Goal: Information Seeking & Learning: Learn about a topic

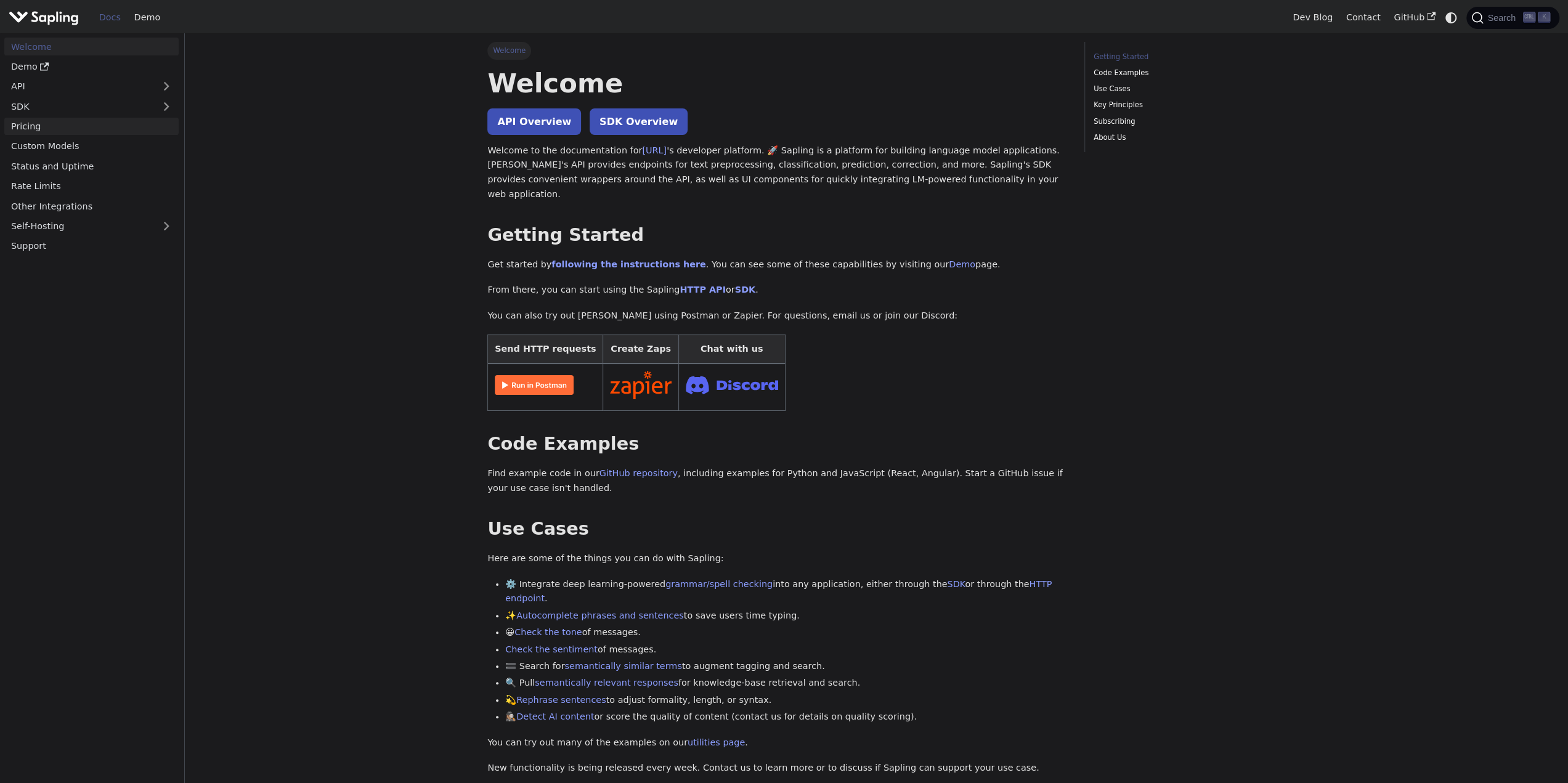
click at [49, 127] on link "Pricing" at bounding box center [92, 127] width 174 height 18
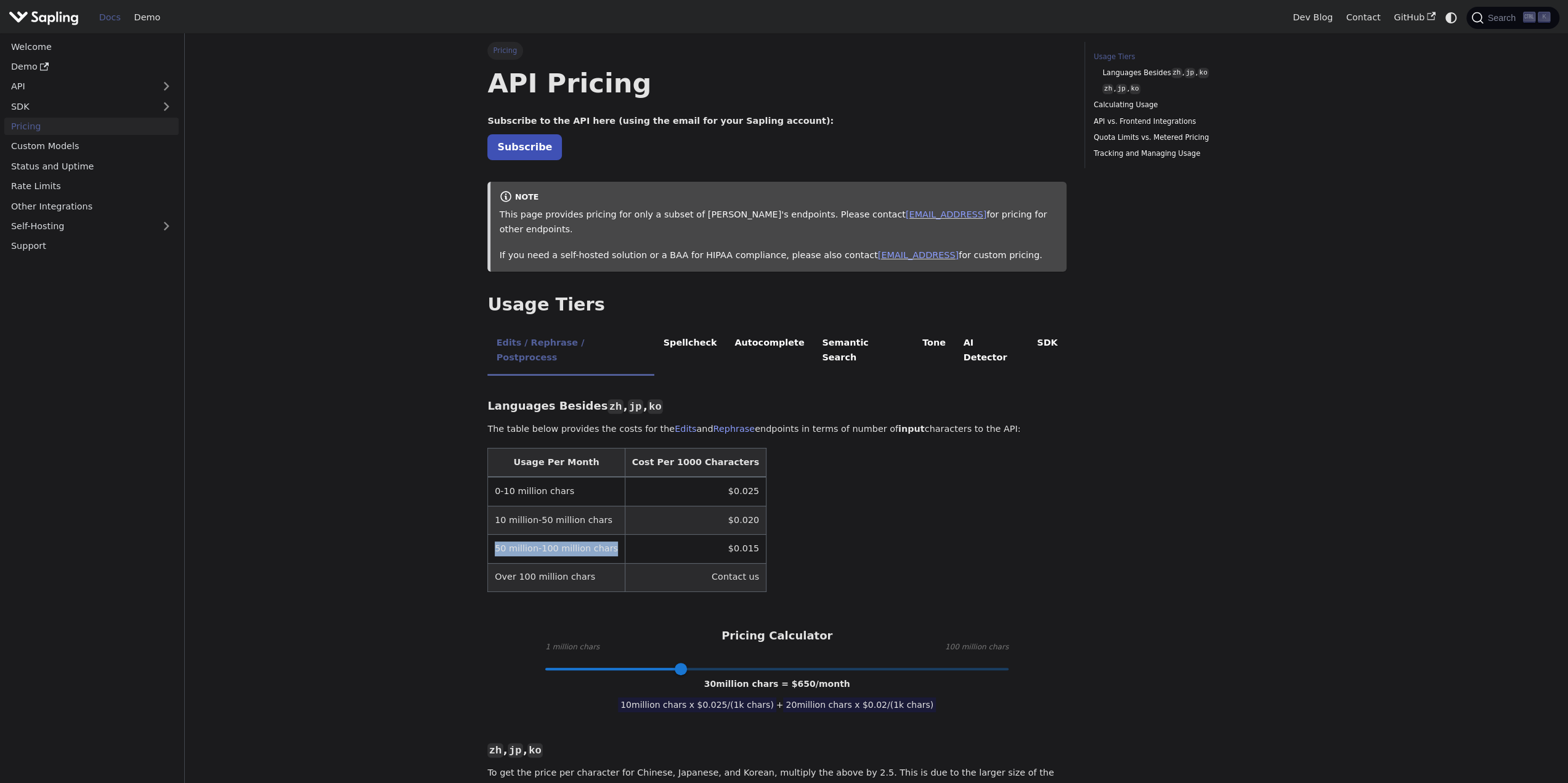
drag, startPoint x: 492, startPoint y: 520, endPoint x: 602, endPoint y: 522, distance: 110.0
click at [602, 535] on td "50 million-100 million chars" at bounding box center [556, 549] width 137 height 29
click at [955, 331] on li "AI Detector" at bounding box center [991, 351] width 74 height 48
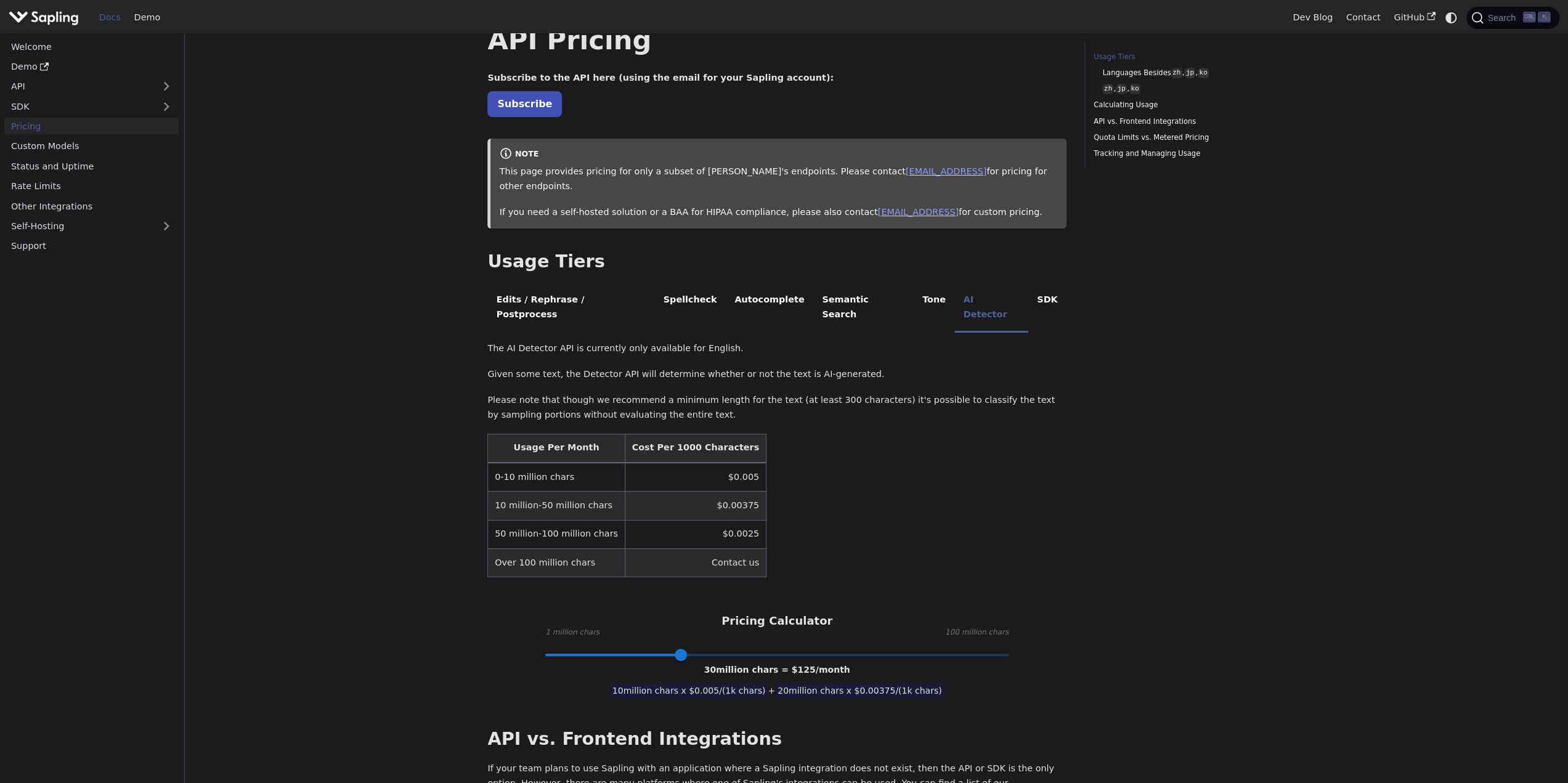
scroll to position [61, 0]
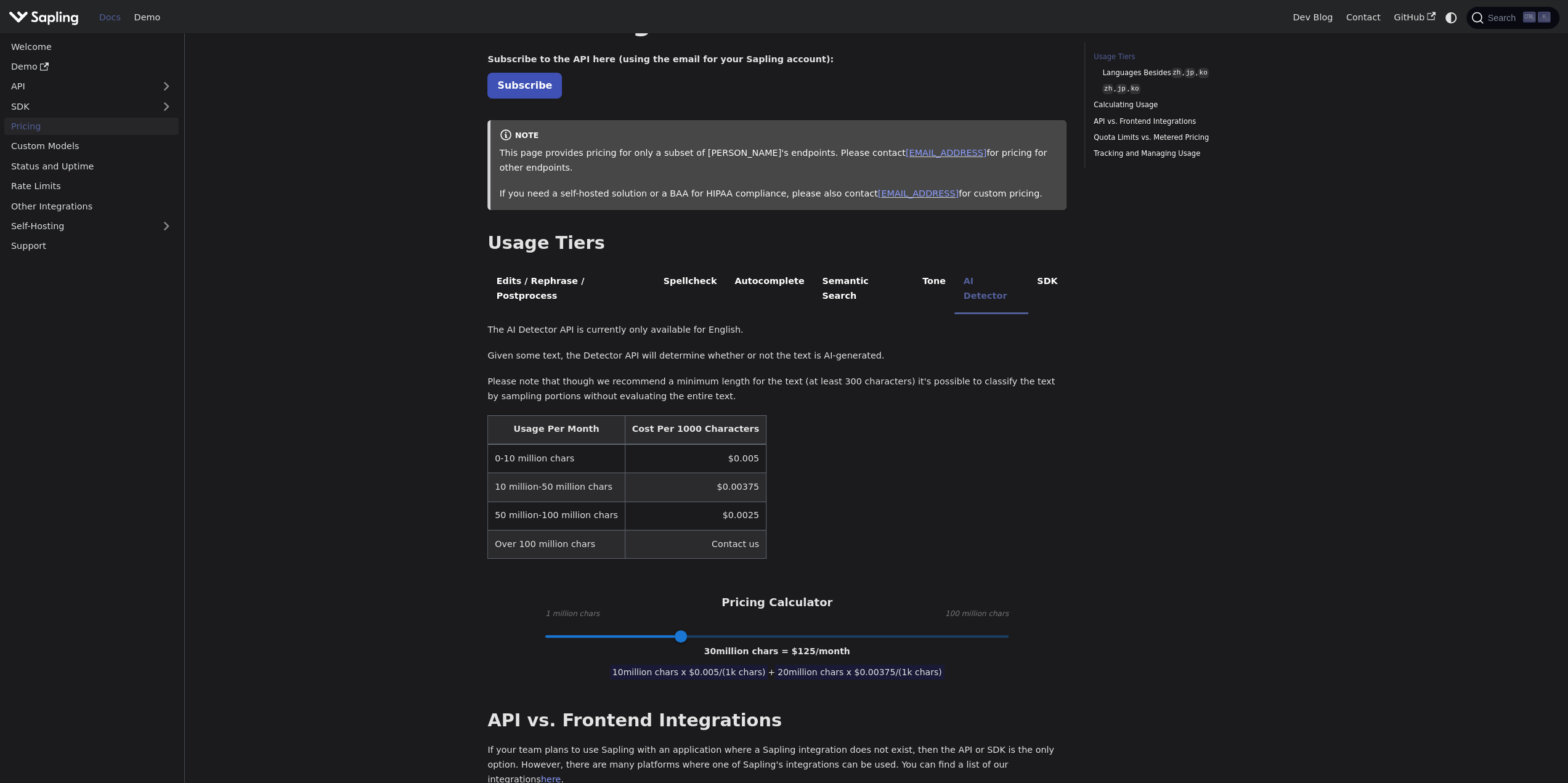
click at [1192, 605] on div "Usage Tiers Languages Besides zh , jp , ko zh , jp , ko Calculating Usage API v…" at bounding box center [1175, 695] width 199 height 1431
click at [827, 484] on table "Usage Per Month Cost Per 1000 Characters 0-10 million chars $0.005 10 million-5…" at bounding box center [777, 487] width 579 height 144
click at [841, 475] on table "Usage Per Month Cost Per 1000 Characters 0-10 million chars $0.005 10 million-5…" at bounding box center [777, 487] width 579 height 144
drag, startPoint x: 1095, startPoint y: 484, endPoint x: 1044, endPoint y: 484, distance: 51.0
click at [1095, 484] on div "Usage Tiers Languages Besides zh , jp , ko zh , jp , ko Calculating Usage API v…" at bounding box center [1175, 695] width 199 height 1431
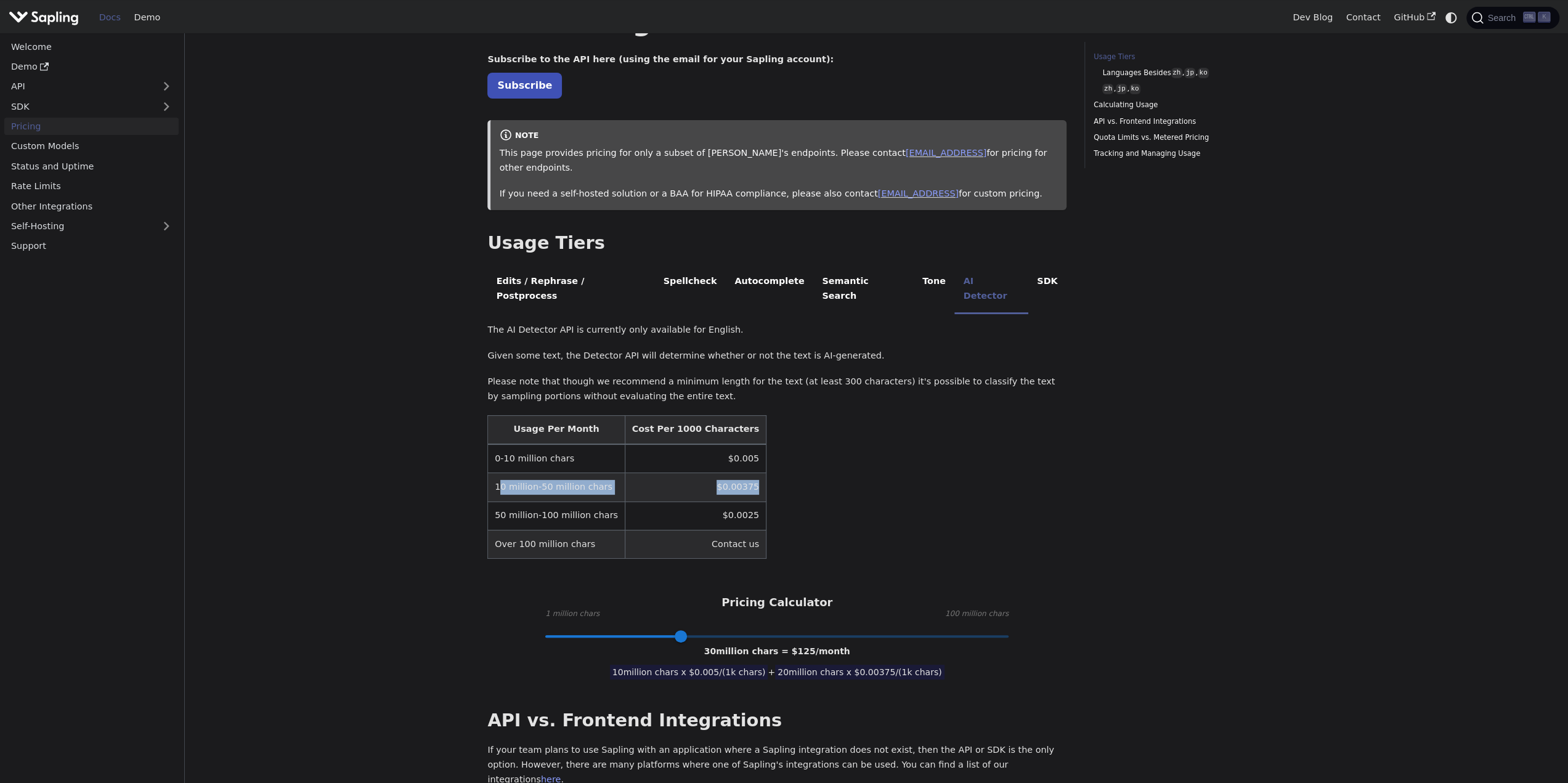
drag, startPoint x: 498, startPoint y: 453, endPoint x: 718, endPoint y: 462, distance: 220.2
click at [718, 473] on tr "10 million-50 million chars $0.00375" at bounding box center [627, 487] width 278 height 29
click at [717, 473] on td "$0.00375" at bounding box center [695, 487] width 141 height 29
click at [768, 454] on table "Usage Per Month Cost Per 1000 Characters 0-10 million chars $0.005 10 million-5…" at bounding box center [777, 487] width 579 height 144
click at [1130, 676] on div "Usage Tiers Languages Besides zh , jp , ko zh , jp , ko Calculating Usage API v…" at bounding box center [1175, 695] width 199 height 1431
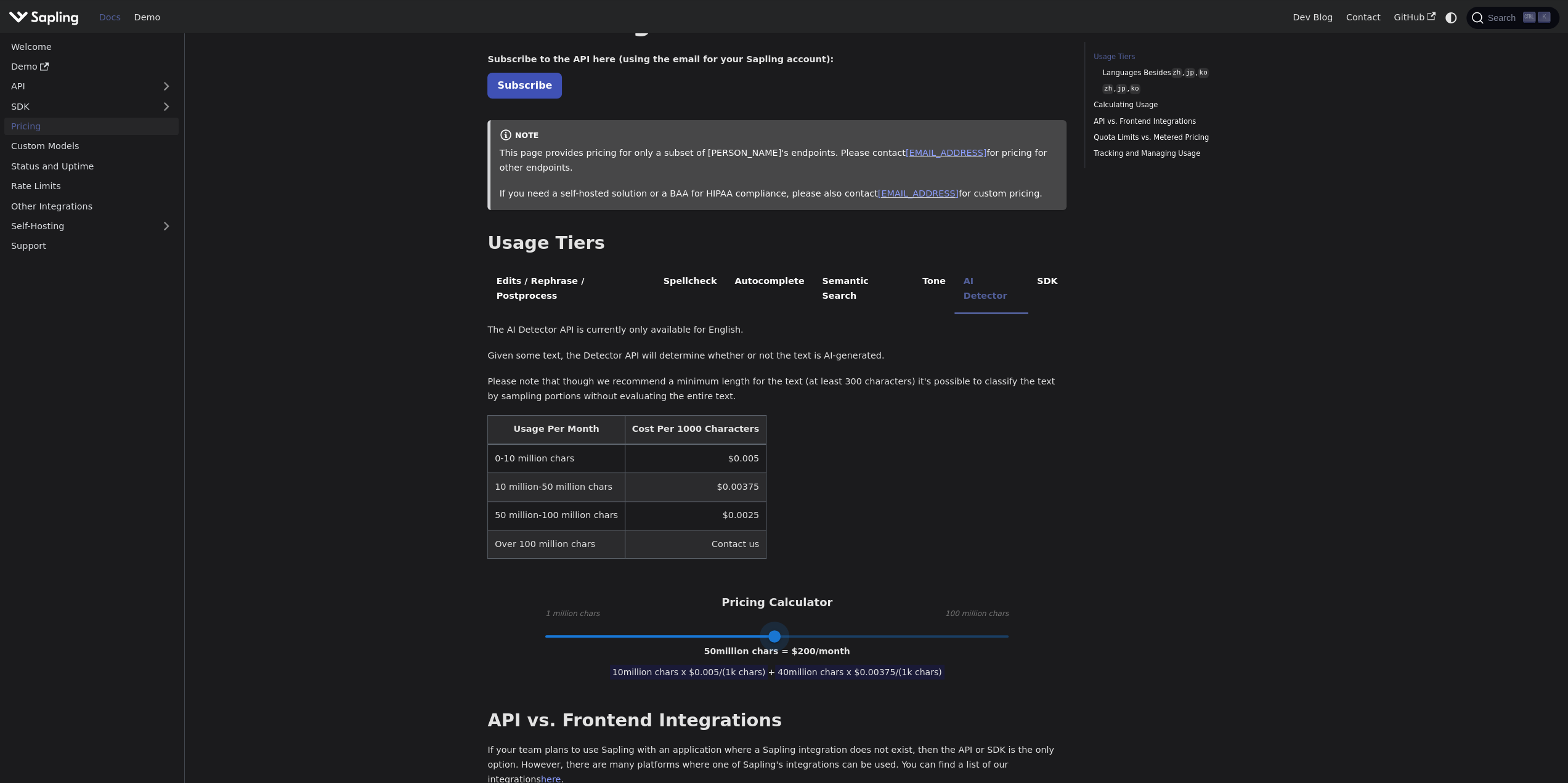
drag, startPoint x: 681, startPoint y: 602, endPoint x: 775, endPoint y: 605, distance: 94.0
click at [775, 630] on span at bounding box center [774, 636] width 12 height 12
click at [773, 630] on span at bounding box center [774, 636] width 12 height 12
drag, startPoint x: 777, startPoint y: 604, endPoint x: 914, endPoint y: 602, distance: 137.0
click at [914, 630] on span at bounding box center [915, 636] width 12 height 12
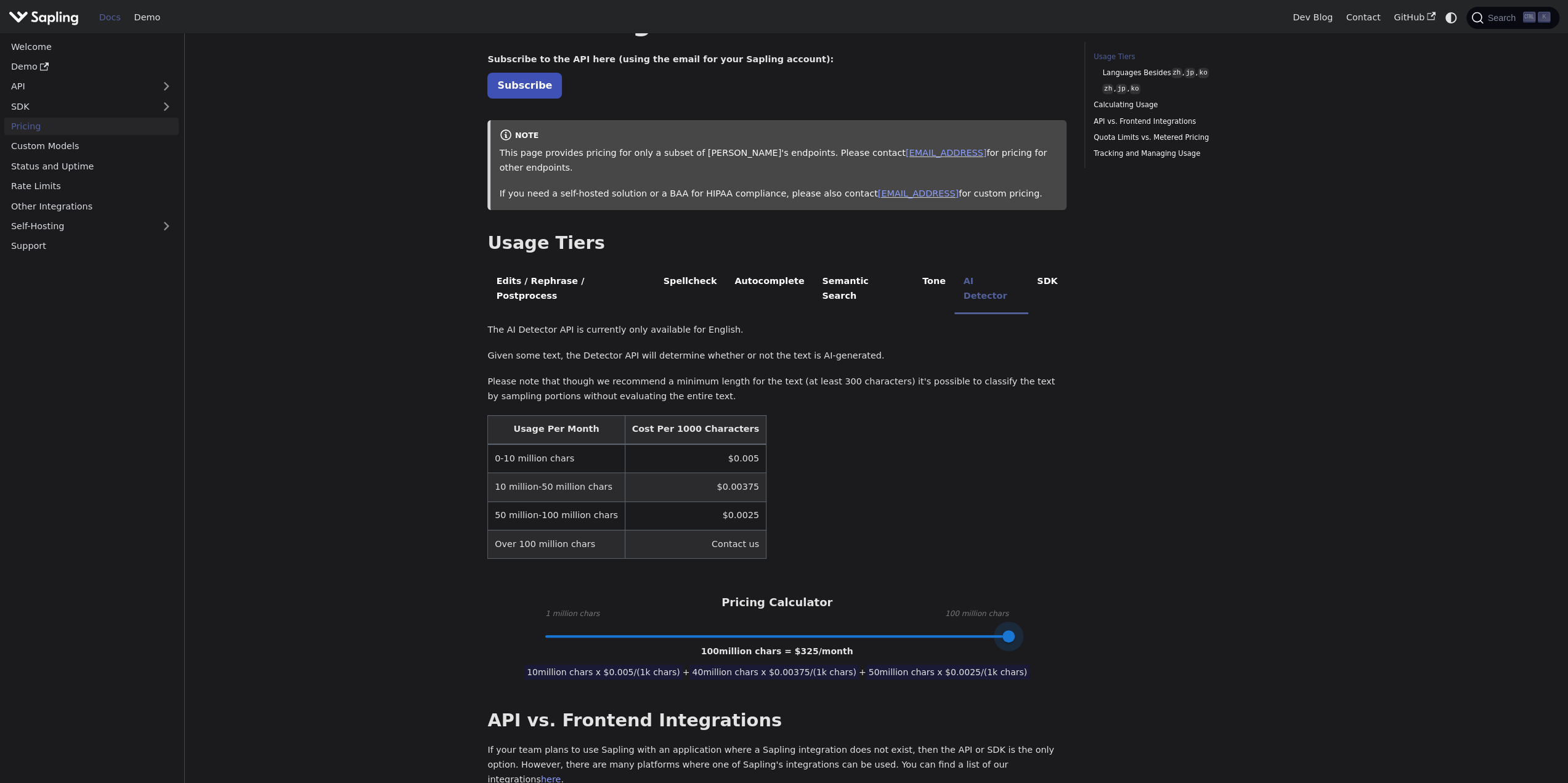
drag, startPoint x: 927, startPoint y: 607, endPoint x: 1034, endPoint y: 607, distance: 107.0
click at [1034, 607] on div "API Pricing Subscribe to the API here (using the email for your Sapling account…" at bounding box center [777, 673] width 579 height 1337
click at [1108, 469] on div "Usage Tiers Languages Besides zh , jp , ko zh , jp , ko Calculating Usage API v…" at bounding box center [1175, 695] width 199 height 1431
drag, startPoint x: 687, startPoint y: 602, endPoint x: 684, endPoint y: 607, distance: 5.8
click at [687, 629] on span at bounding box center [777, 637] width 463 height 16
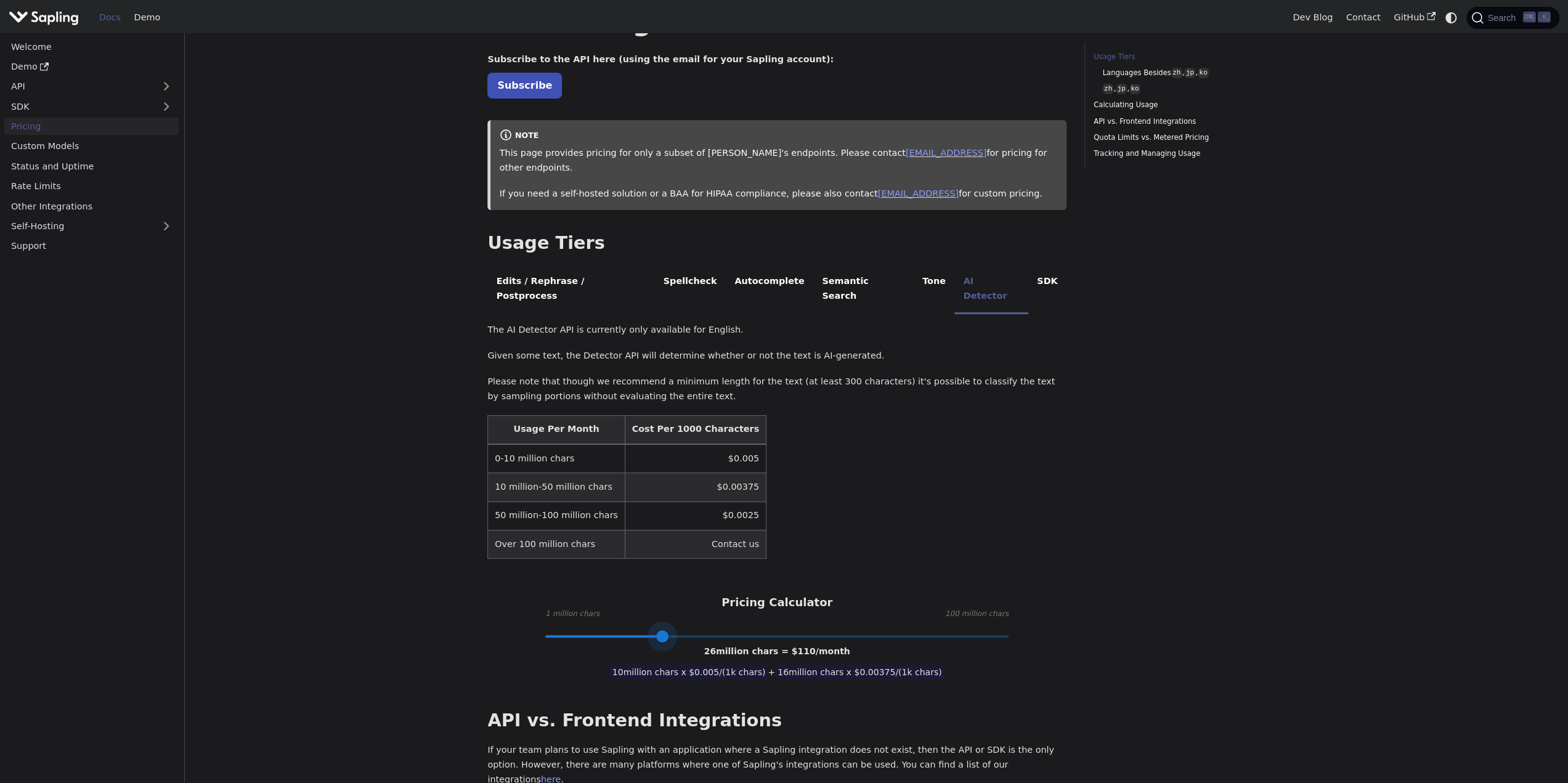
click at [662, 629] on span at bounding box center [777, 637] width 463 height 16
drag, startPoint x: 650, startPoint y: 604, endPoint x: 640, endPoint y: 605, distance: 10.0
click at [656, 630] on span at bounding box center [662, 636] width 12 height 12
click at [642, 630] on span at bounding box center [648, 636] width 12 height 12
drag, startPoint x: 632, startPoint y: 605, endPoint x: 623, endPoint y: 605, distance: 9.0
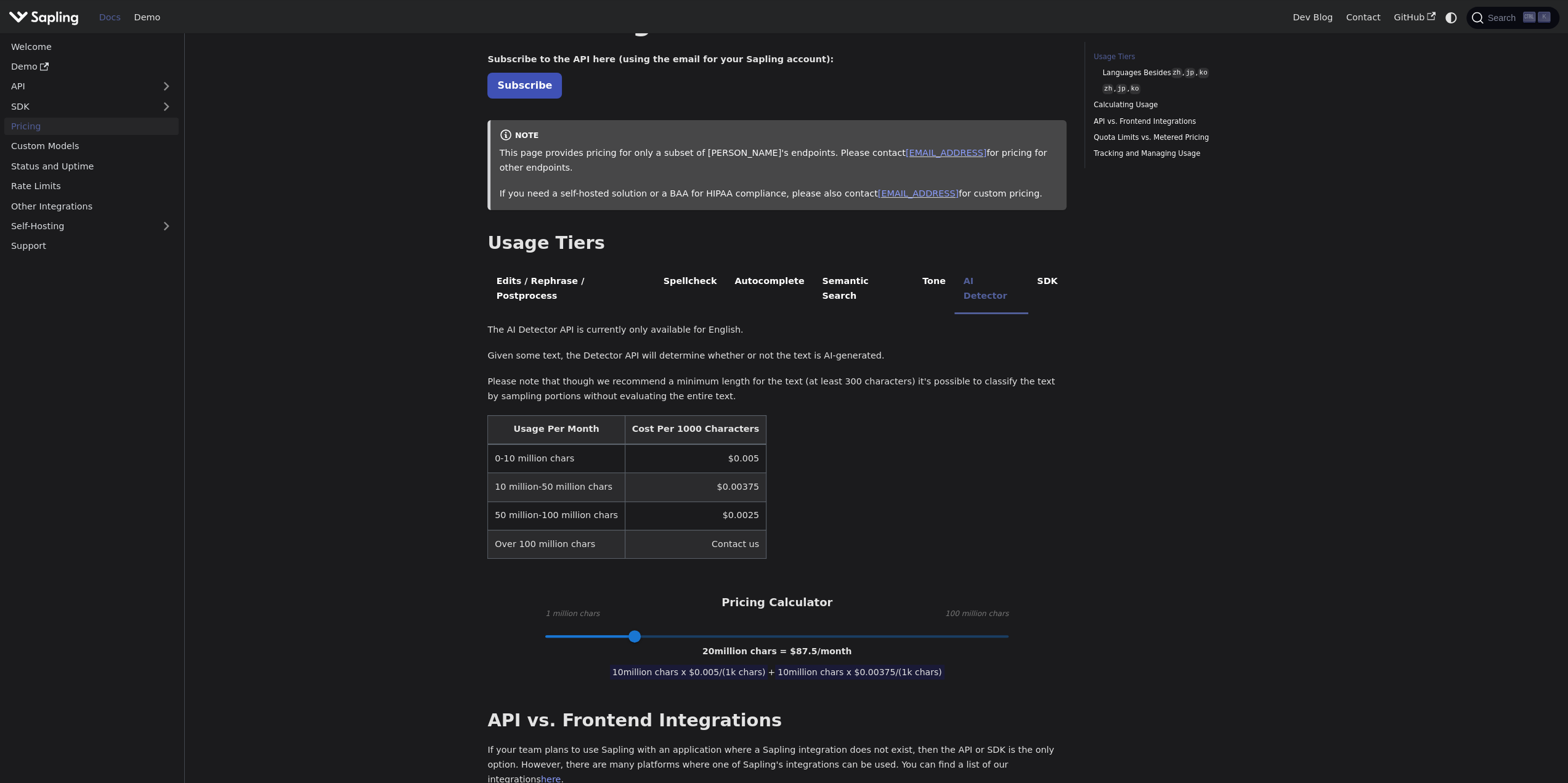
click at [629, 630] on span at bounding box center [635, 636] width 12 height 12
click at [620, 630] on span at bounding box center [620, 636] width 12 height 12
click at [614, 630] on span at bounding box center [620, 636] width 12 height 12
click at [605, 630] on span at bounding box center [611, 636] width 12 height 12
click at [600, 630] on span at bounding box center [606, 636] width 12 height 12
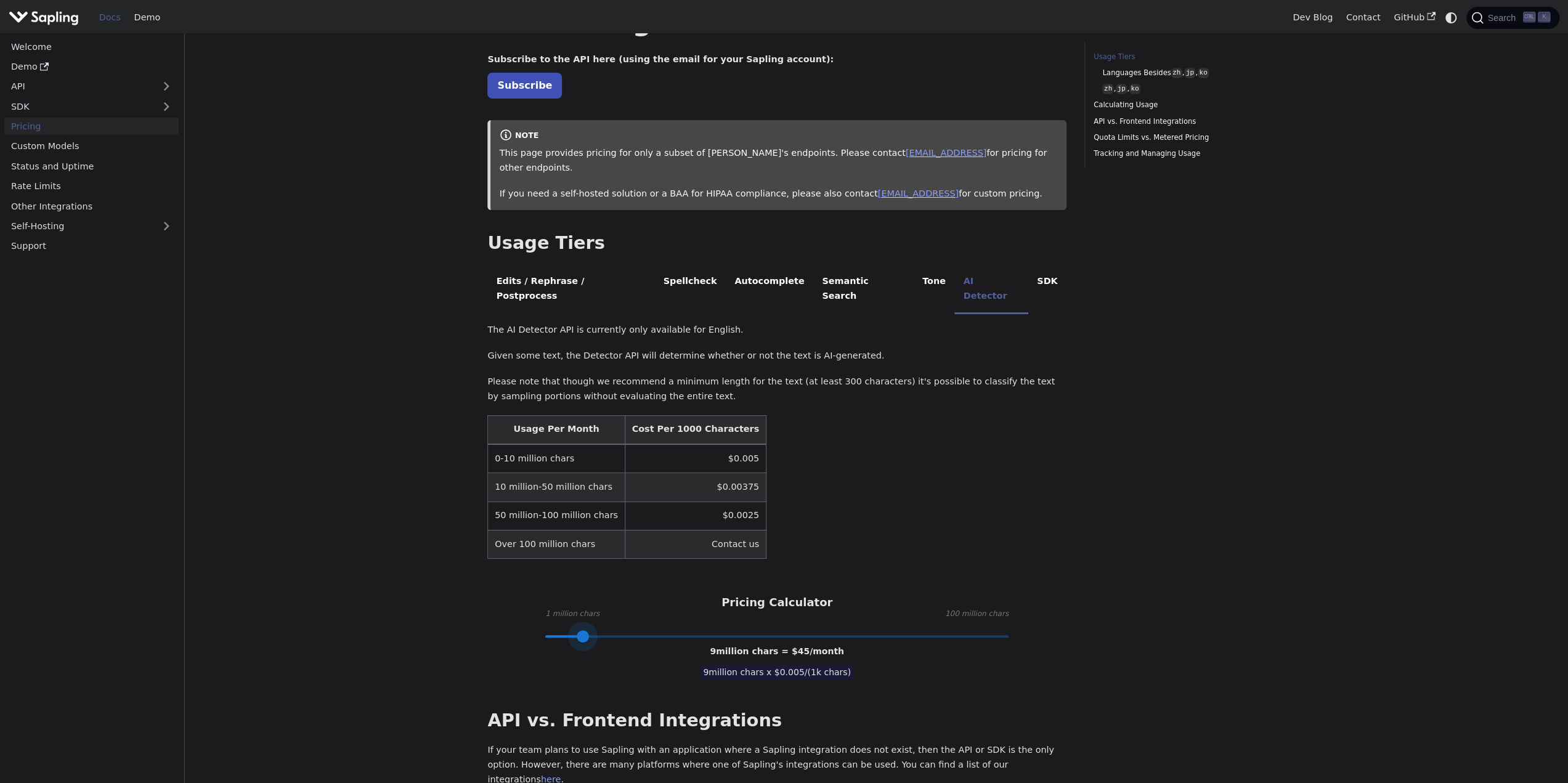
click at [583, 630] on span at bounding box center [583, 636] width 12 height 12
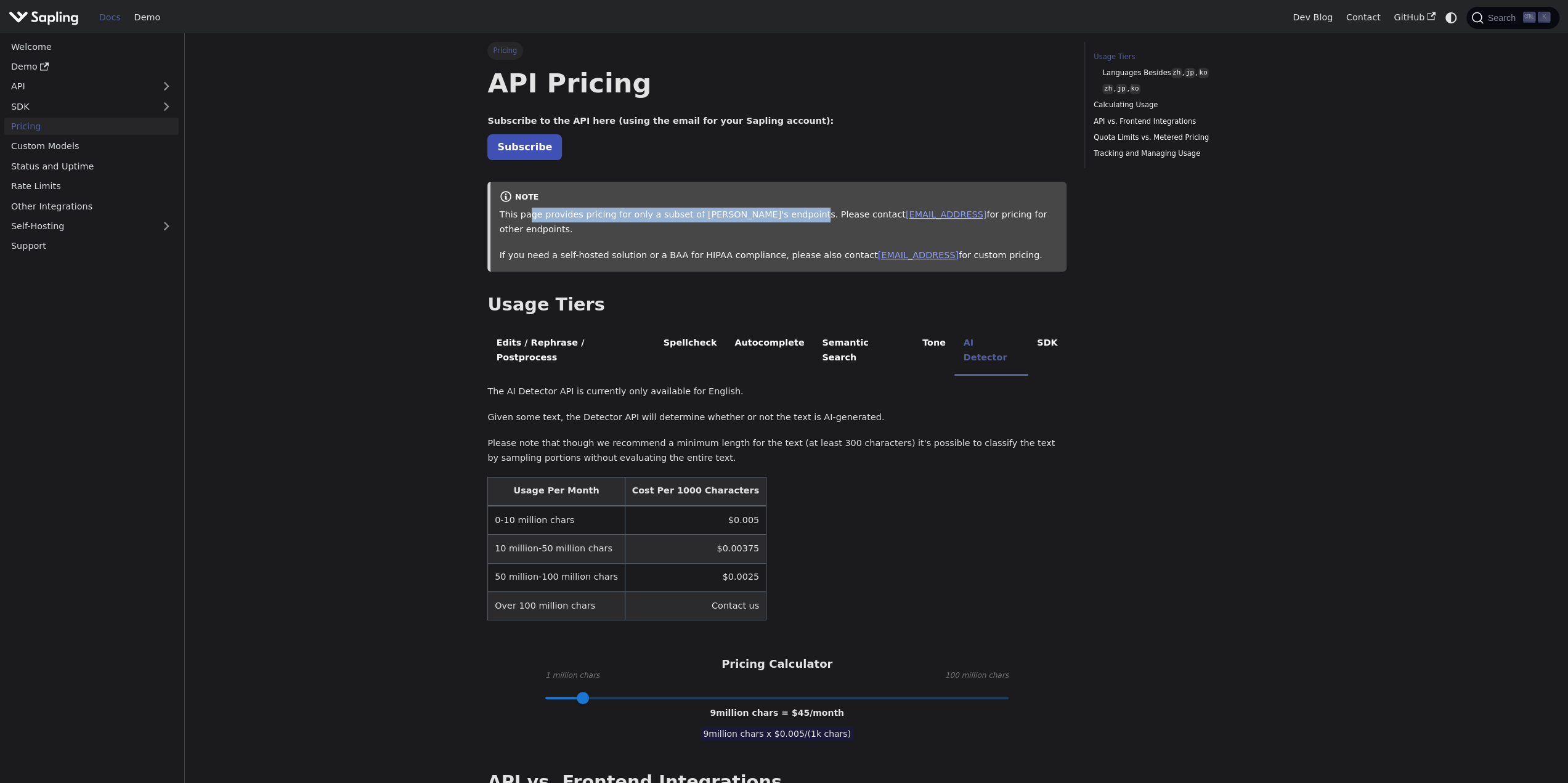
drag, startPoint x: 528, startPoint y: 217, endPoint x: 775, endPoint y: 214, distance: 247.0
click at [775, 214] on p "This page provides pricing for only a subset of [PERSON_NAME]'s endpoints. Plea…" at bounding box center [779, 222] width 559 height 29
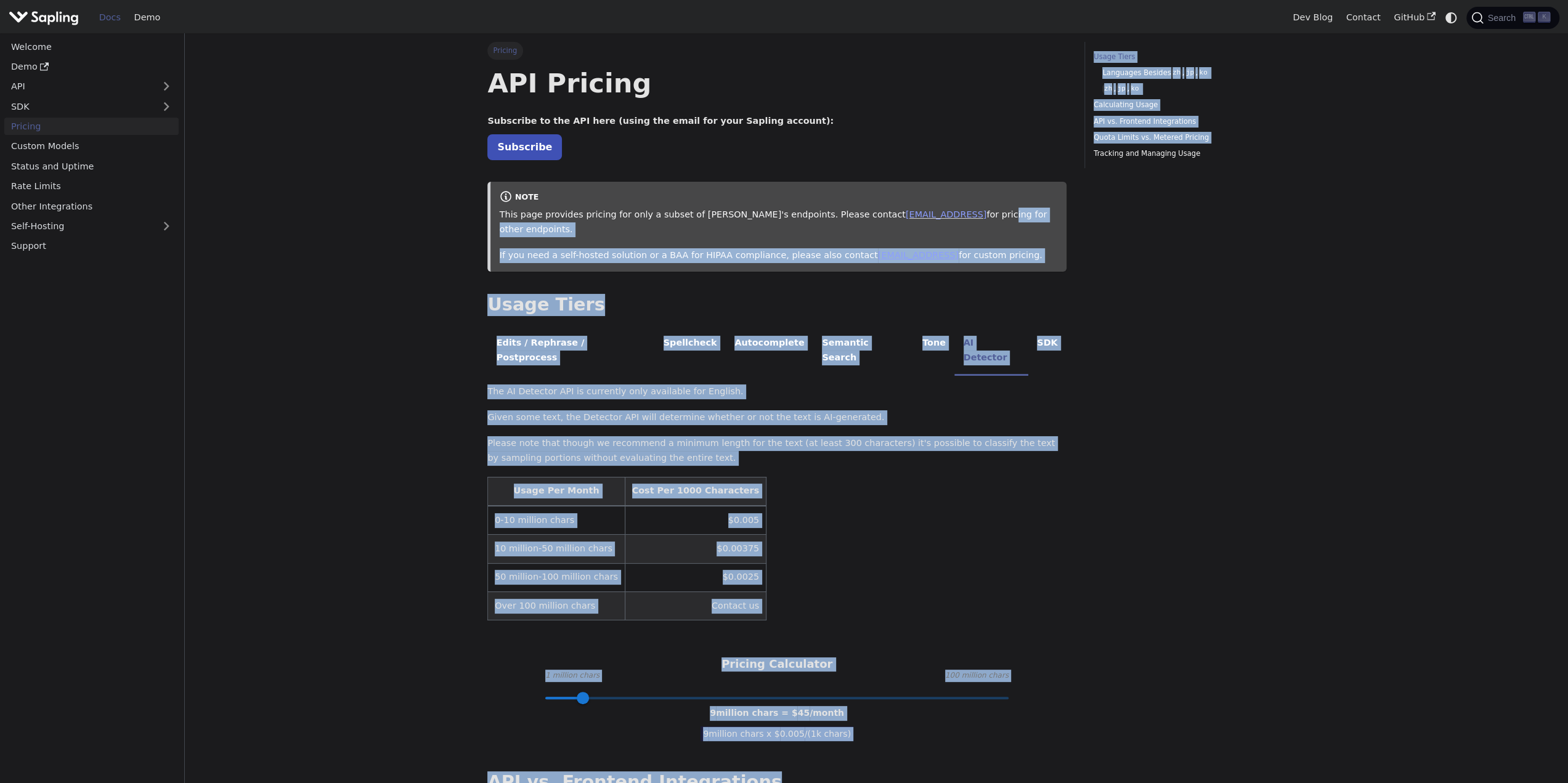
drag, startPoint x: 913, startPoint y: 214, endPoint x: 1080, endPoint y: 216, distance: 167.0
click at [1080, 216] on div "Pricing On this page API Pricing Subscribe to the API here (using the email for…" at bounding box center [876, 757] width 796 height 1431
click at [551, 248] on p "If you need a self-hosted solution or a BAA for HIPAA compliance, please also c…" at bounding box center [779, 255] width 559 height 15
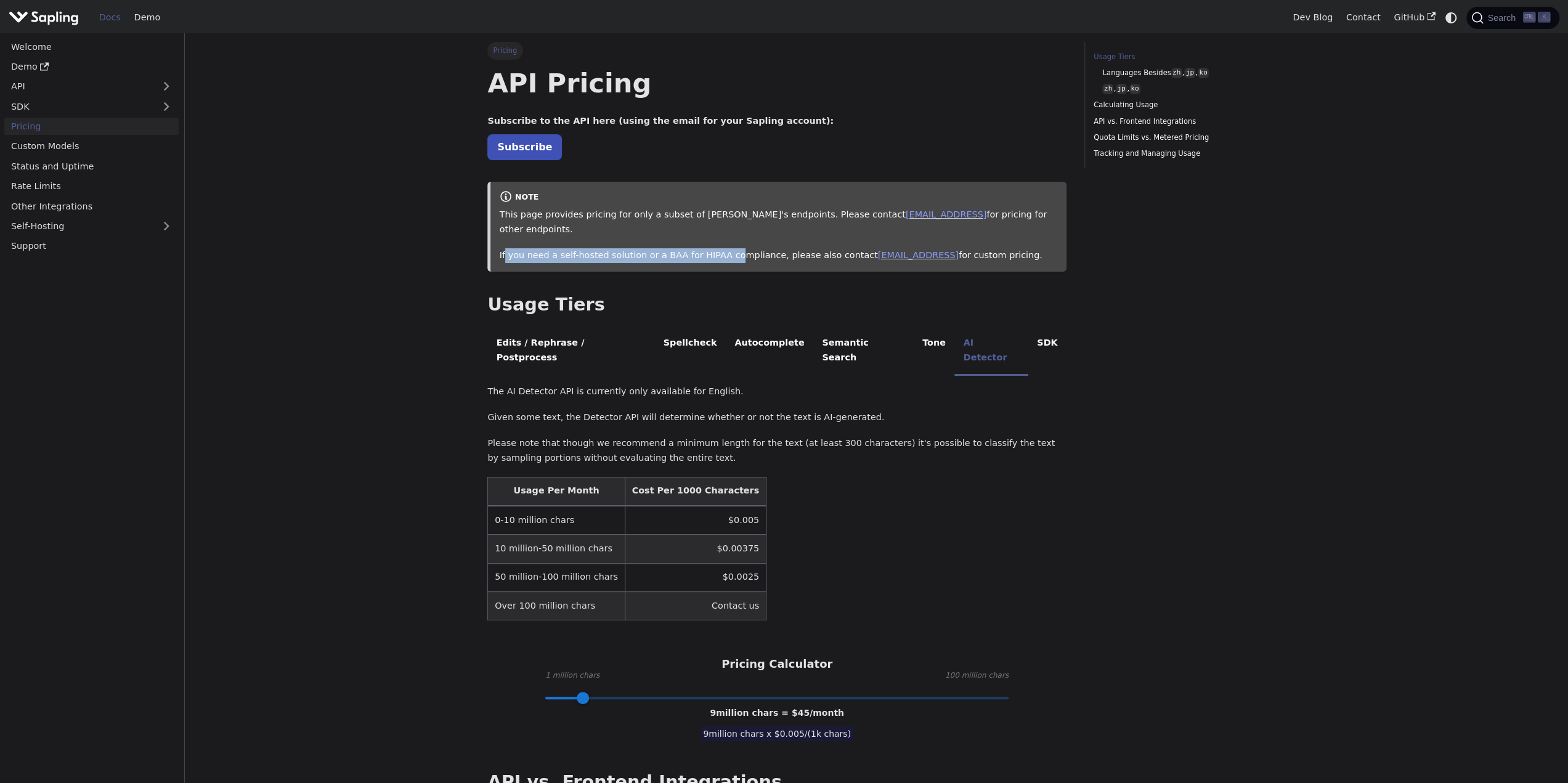
drag, startPoint x: 505, startPoint y: 241, endPoint x: 723, endPoint y: 239, distance: 218.0
click at [723, 248] on p "If you need a self-hosted solution or a BAA for HIPAA compliance, please also c…" at bounding box center [779, 255] width 559 height 15
click at [805, 477] on table "Usage Per Month Cost Per 1000 Characters 0-10 million chars $0.005 10 million-5…" at bounding box center [777, 549] width 579 height 144
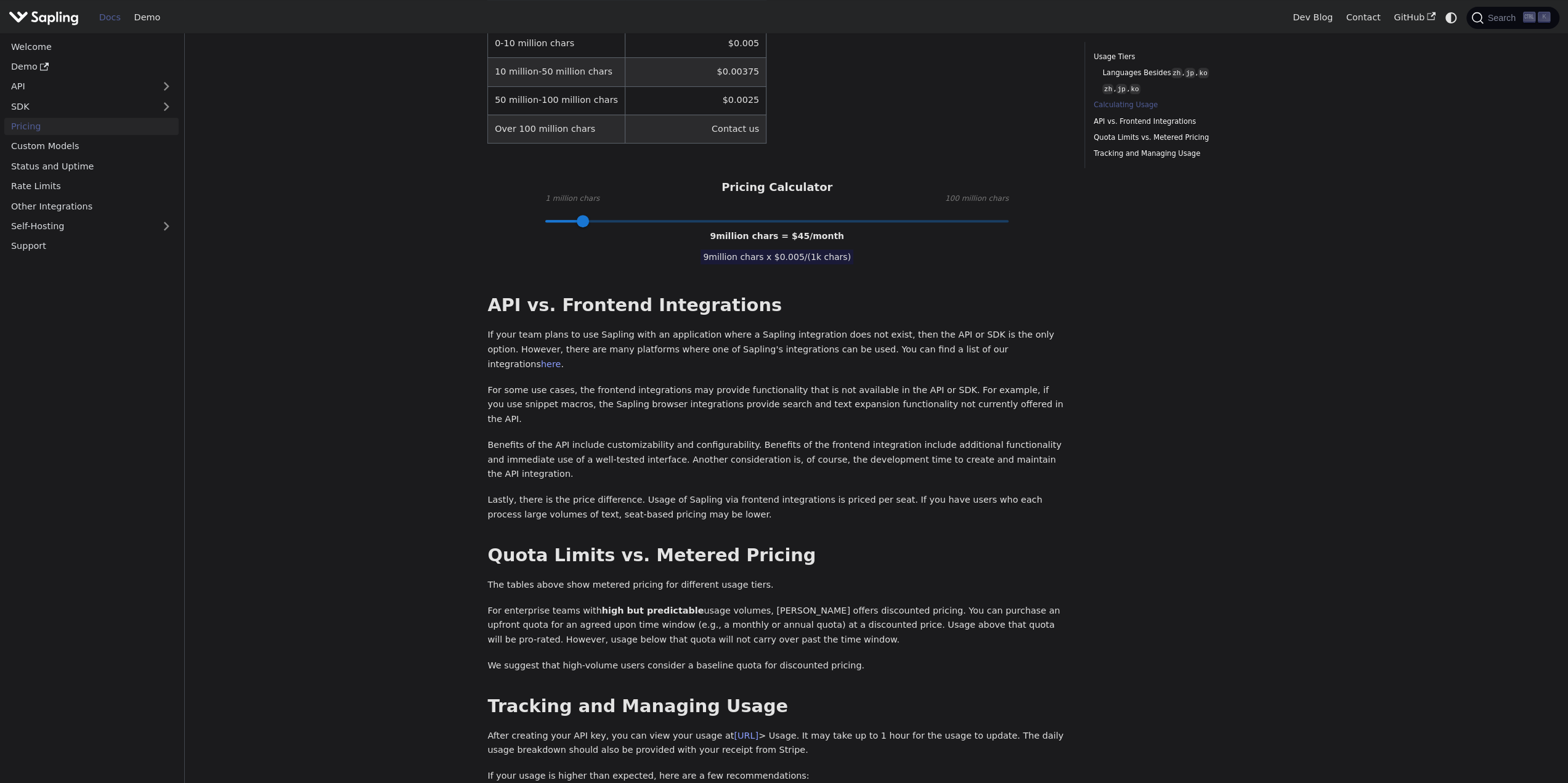
scroll to position [555, 0]
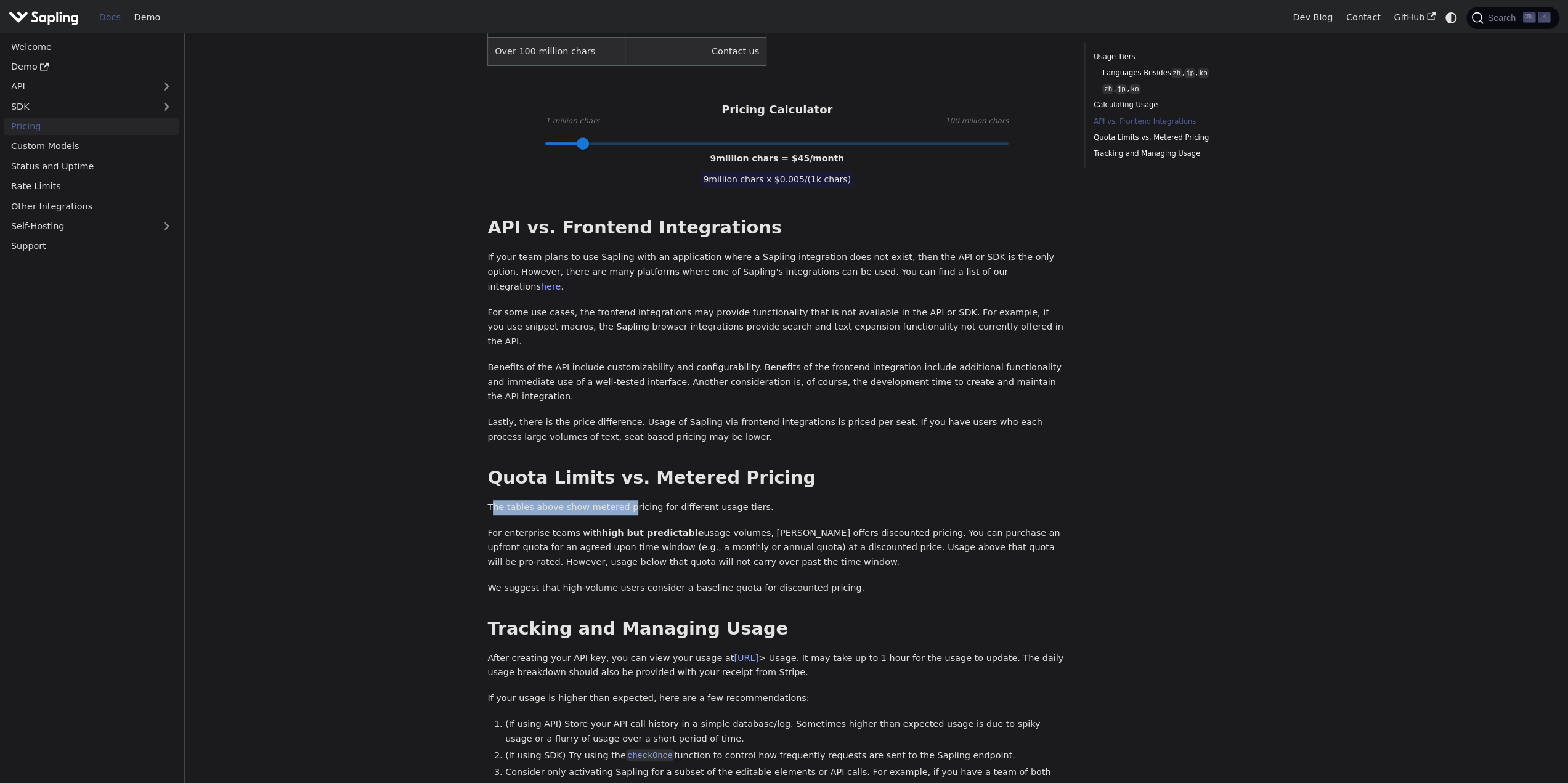
drag, startPoint x: 491, startPoint y: 430, endPoint x: 620, endPoint y: 428, distance: 129.0
click at [620, 500] on p "The tables above show metered pricing for different usage tiers." at bounding box center [777, 507] width 579 height 15
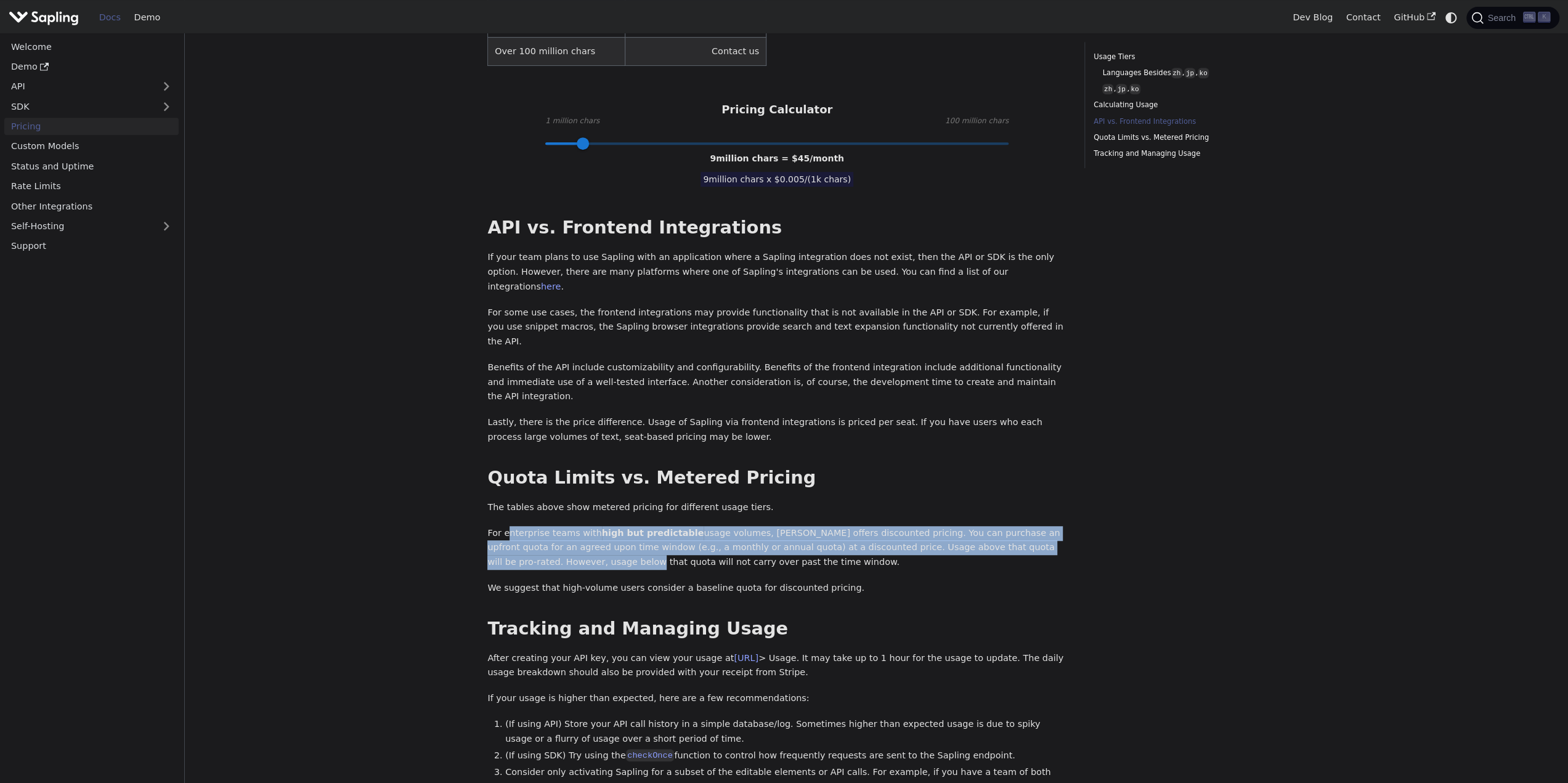
drag, startPoint x: 504, startPoint y: 456, endPoint x: 1073, endPoint y: 472, distance: 569.2
click at [1073, 472] on div "Pricing On this page API Pricing Subscribe to the API here (using the email for…" at bounding box center [777, 203] width 597 height 1431
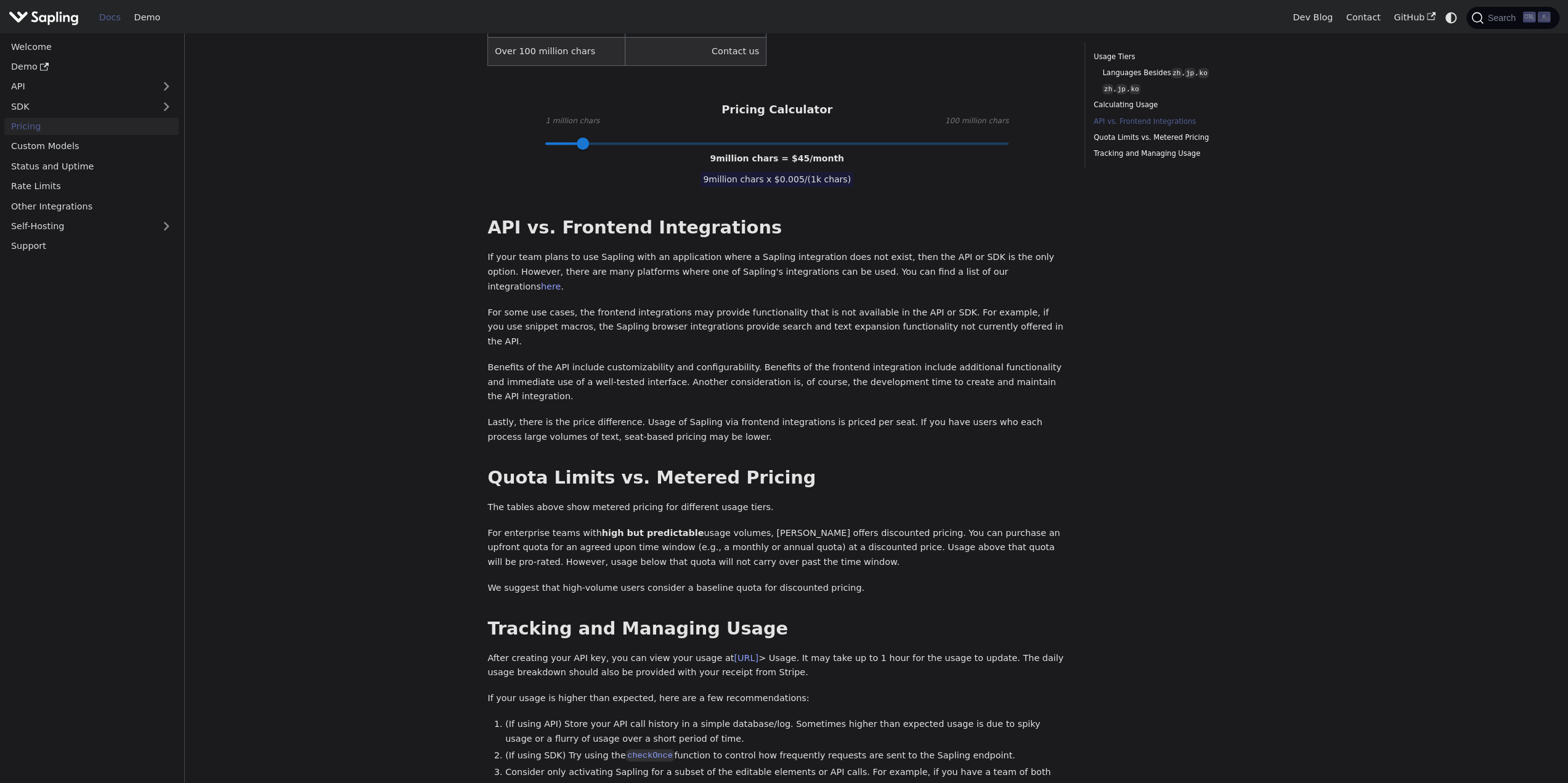
click at [798, 526] on p "For enterprise teams with high but predictable usage volumes, [PERSON_NAME] off…" at bounding box center [777, 548] width 579 height 44
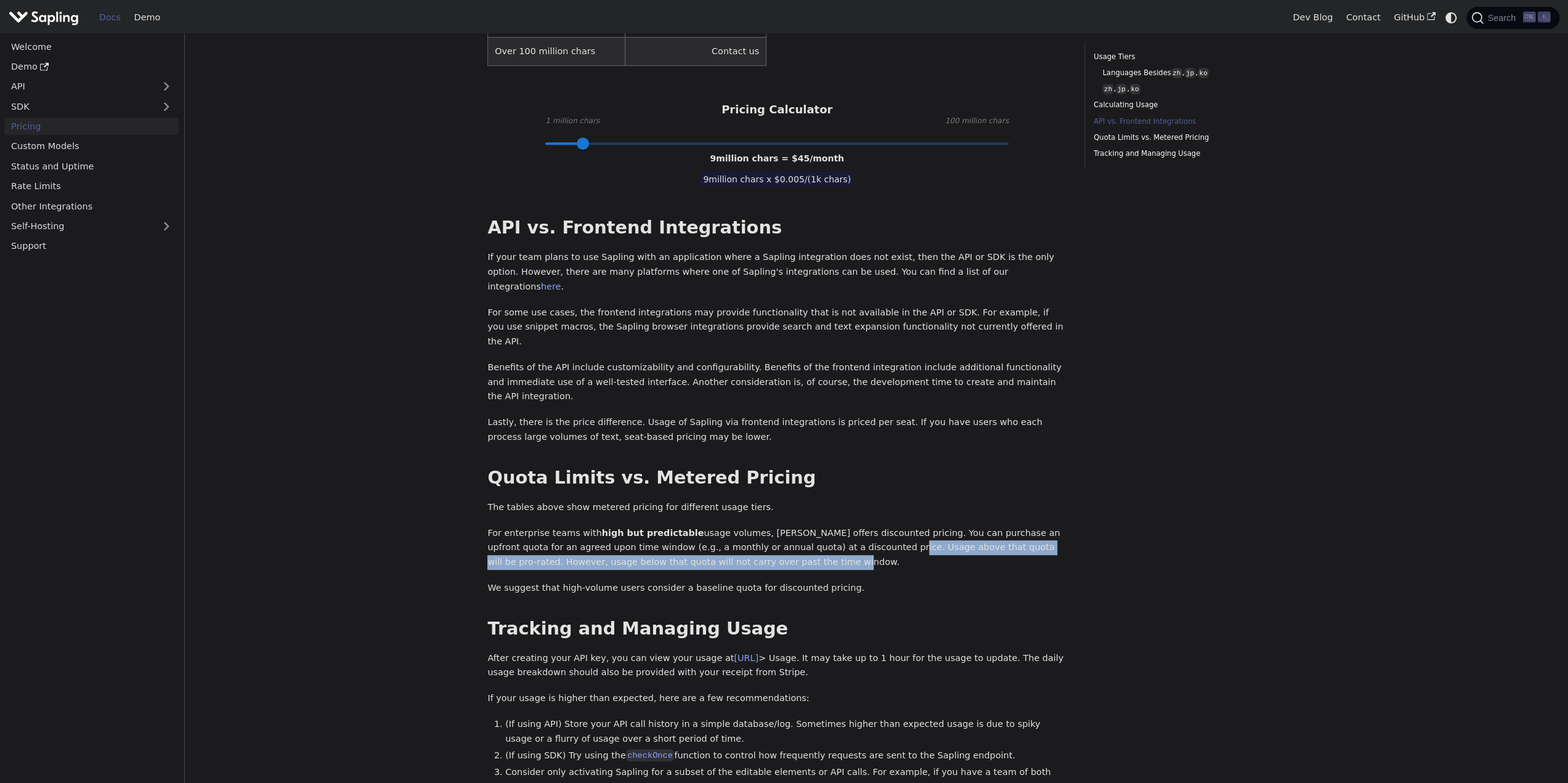
drag, startPoint x: 780, startPoint y: 472, endPoint x: 807, endPoint y: 491, distance: 33.0
click at [807, 526] on p "For enterprise teams with high but predictable usage volumes, [PERSON_NAME] off…" at bounding box center [777, 548] width 579 height 44
click at [573, 526] on p "For enterprise teams with high but predictable usage volumes, [PERSON_NAME] off…" at bounding box center [777, 548] width 579 height 44
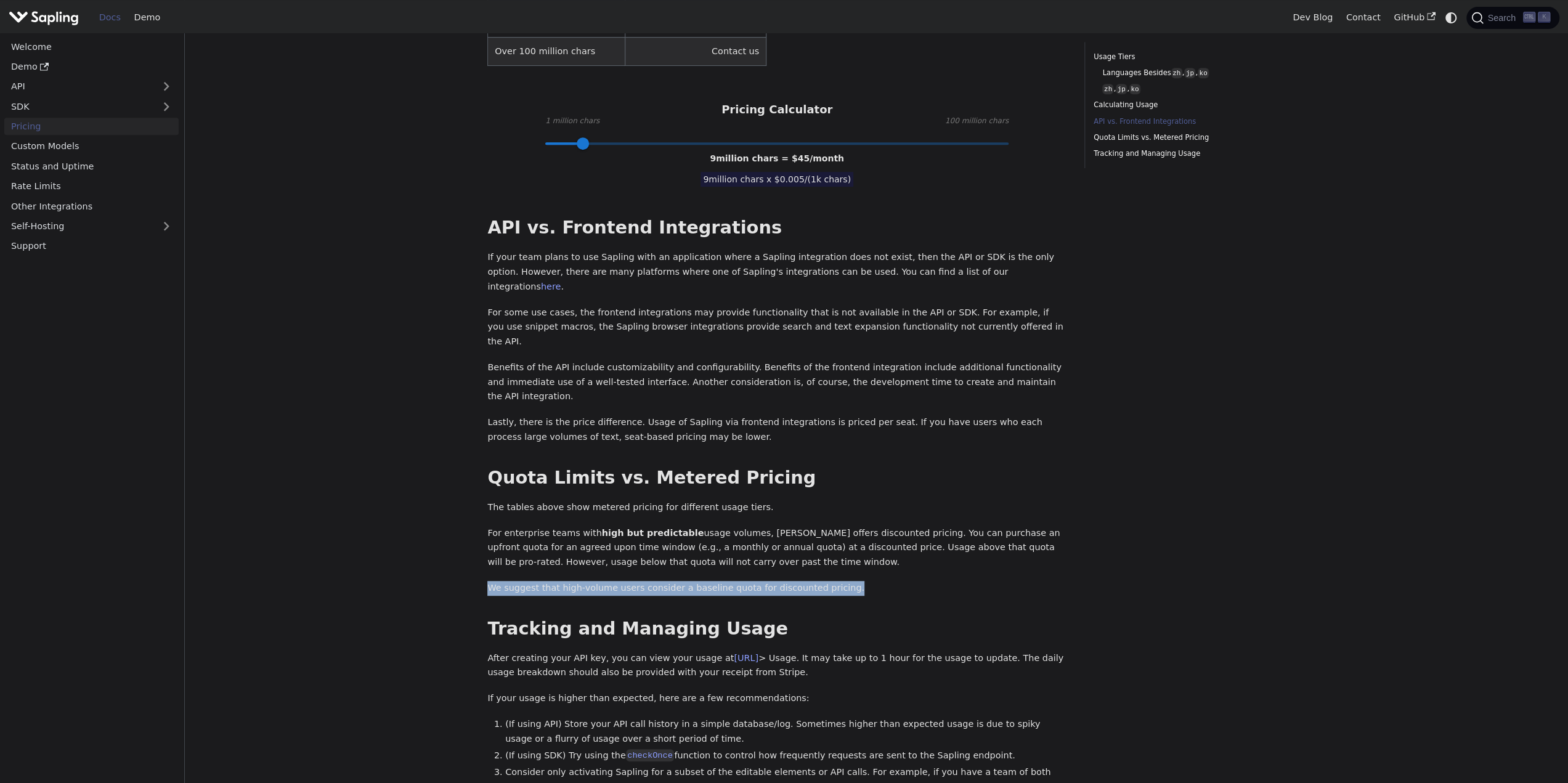
drag, startPoint x: 487, startPoint y: 515, endPoint x: 832, endPoint y: 508, distance: 345.1
click at [832, 508] on div "Pricing On this page API Pricing Subscribe to the API here (using the email for…" at bounding box center [777, 203] width 597 height 1431
click at [833, 581] on p "We suggest that high-volume users consider a baseline quota for discounted pric…" at bounding box center [777, 588] width 579 height 15
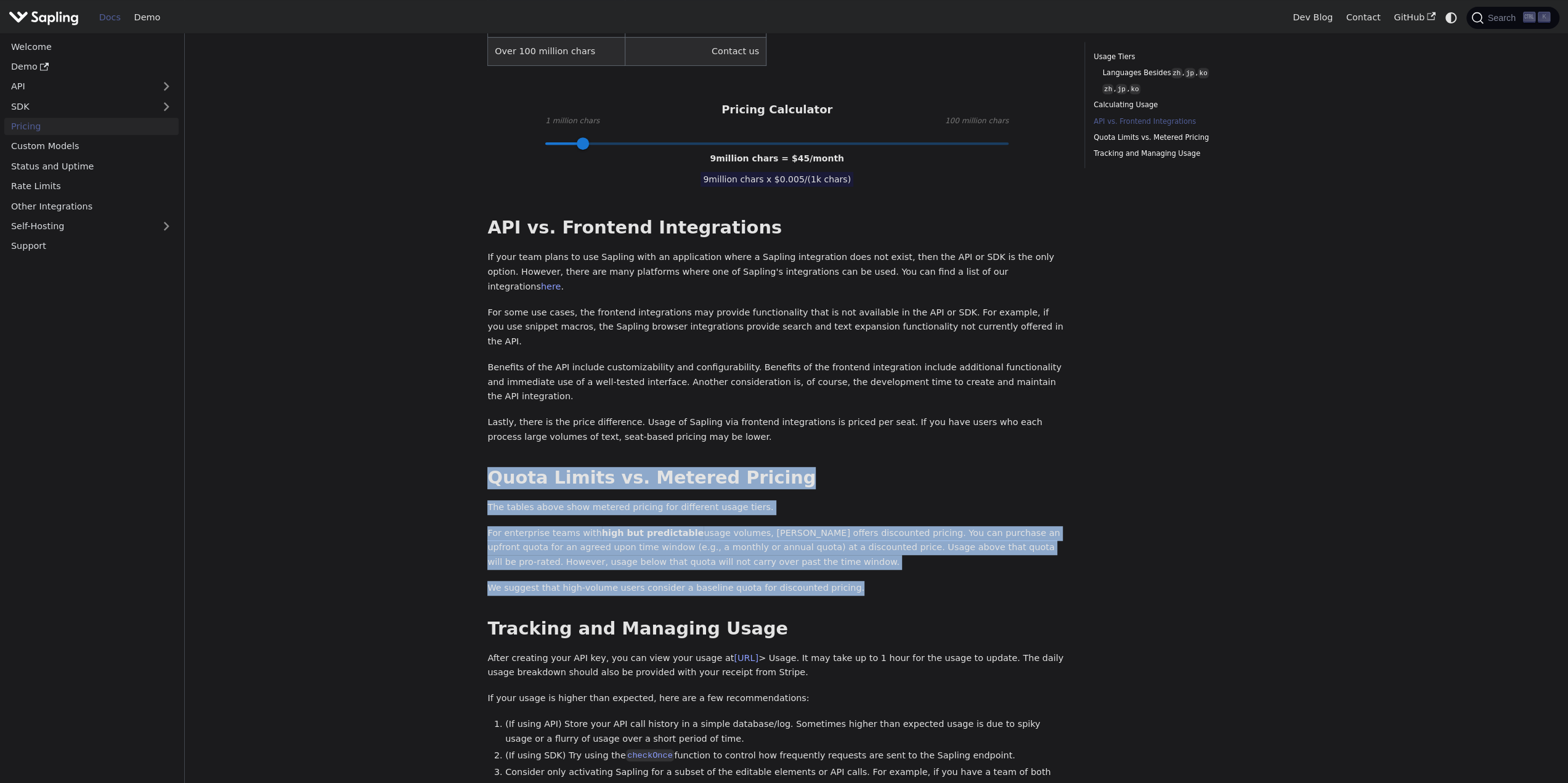
drag, startPoint x: 803, startPoint y: 508, endPoint x: 553, endPoint y: 452, distance: 256.2
click at [457, 407] on main "Pricing On this page API Pricing Subscribe to the API here (using the email for…" at bounding box center [877, 207] width 1384 height 1457
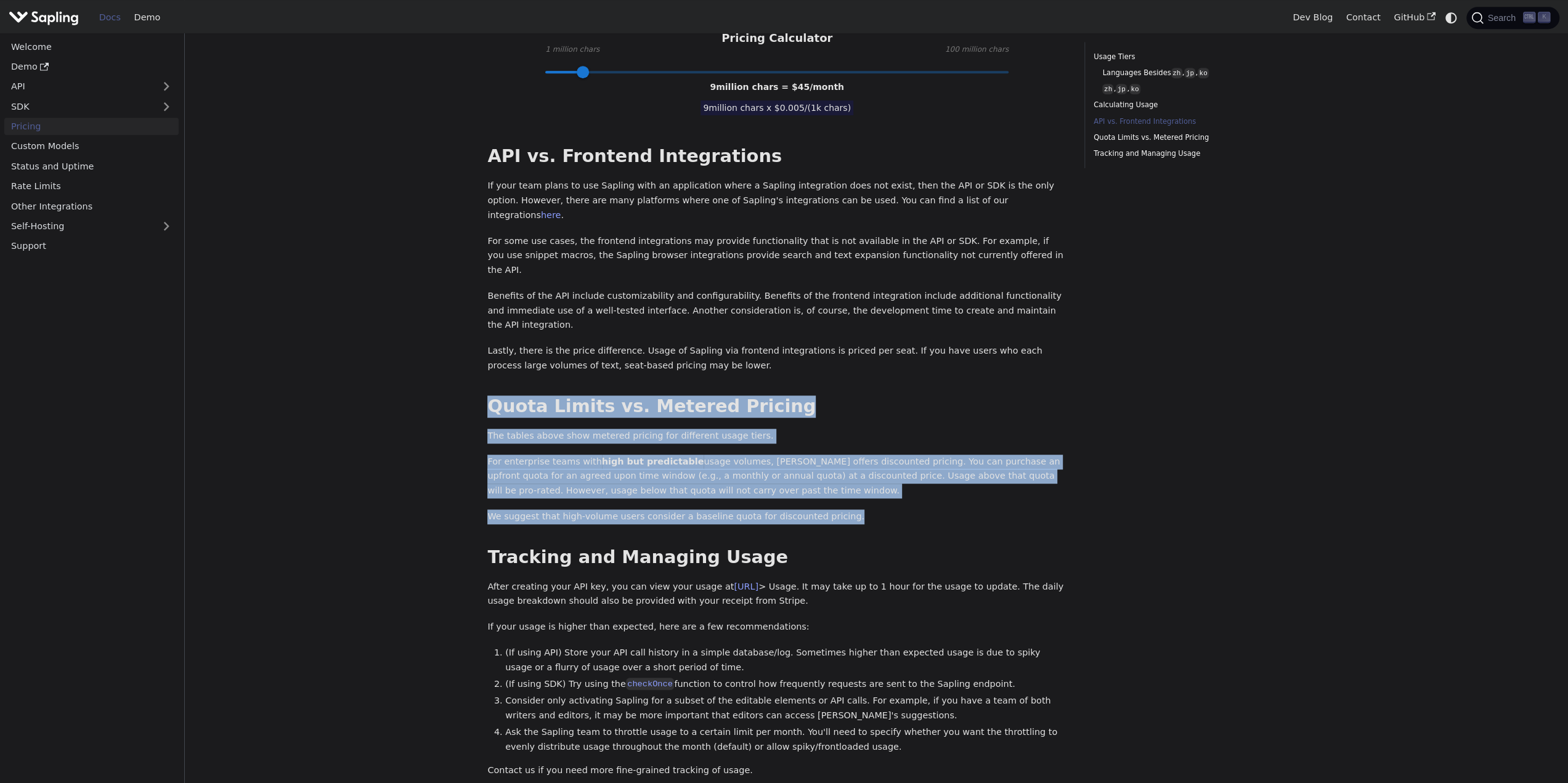
scroll to position [678, 0]
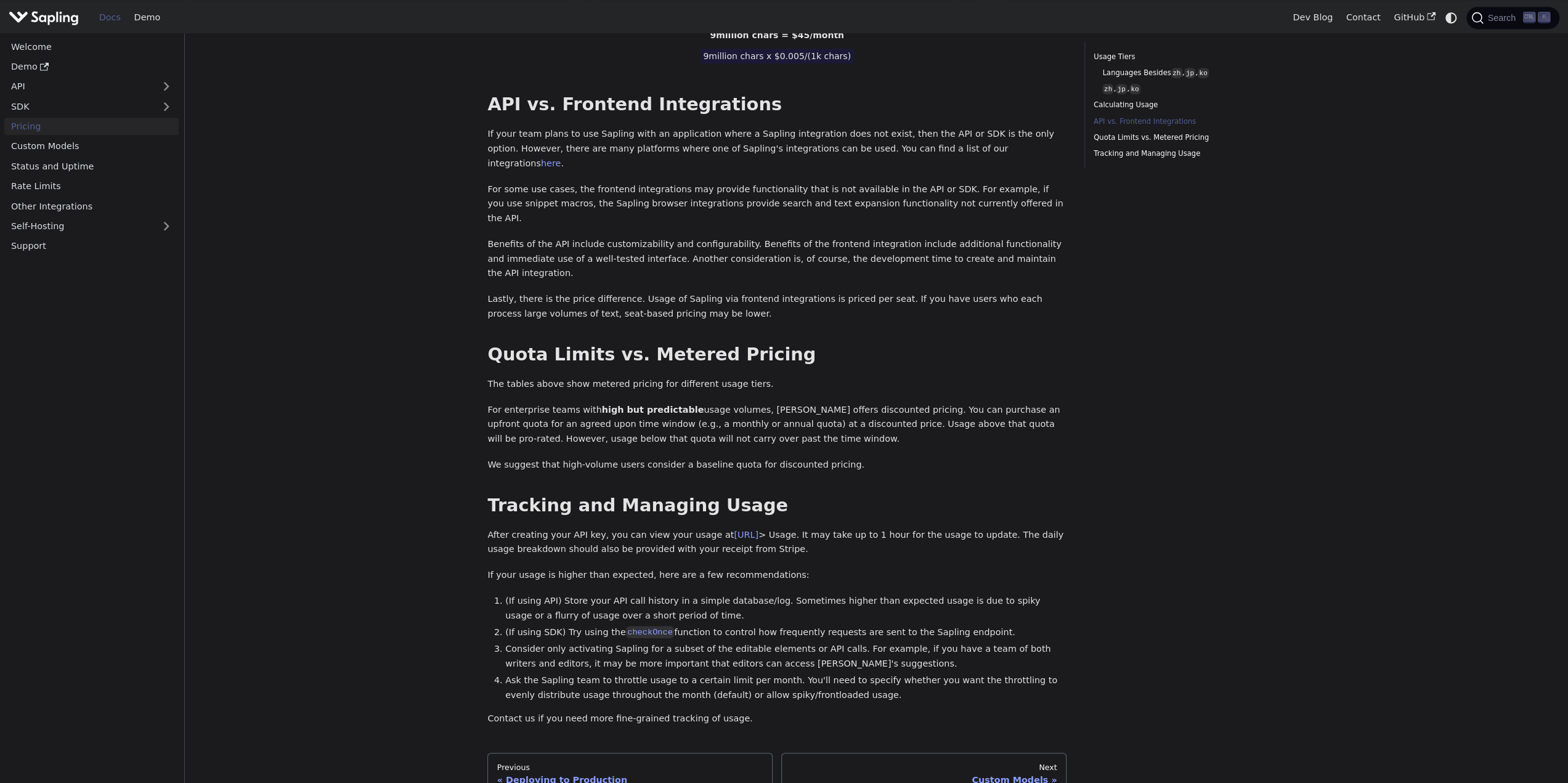
click at [596, 528] on p "After creating your API key, you can view your usage at [URL] > Usage. It may t…" at bounding box center [777, 542] width 579 height 29
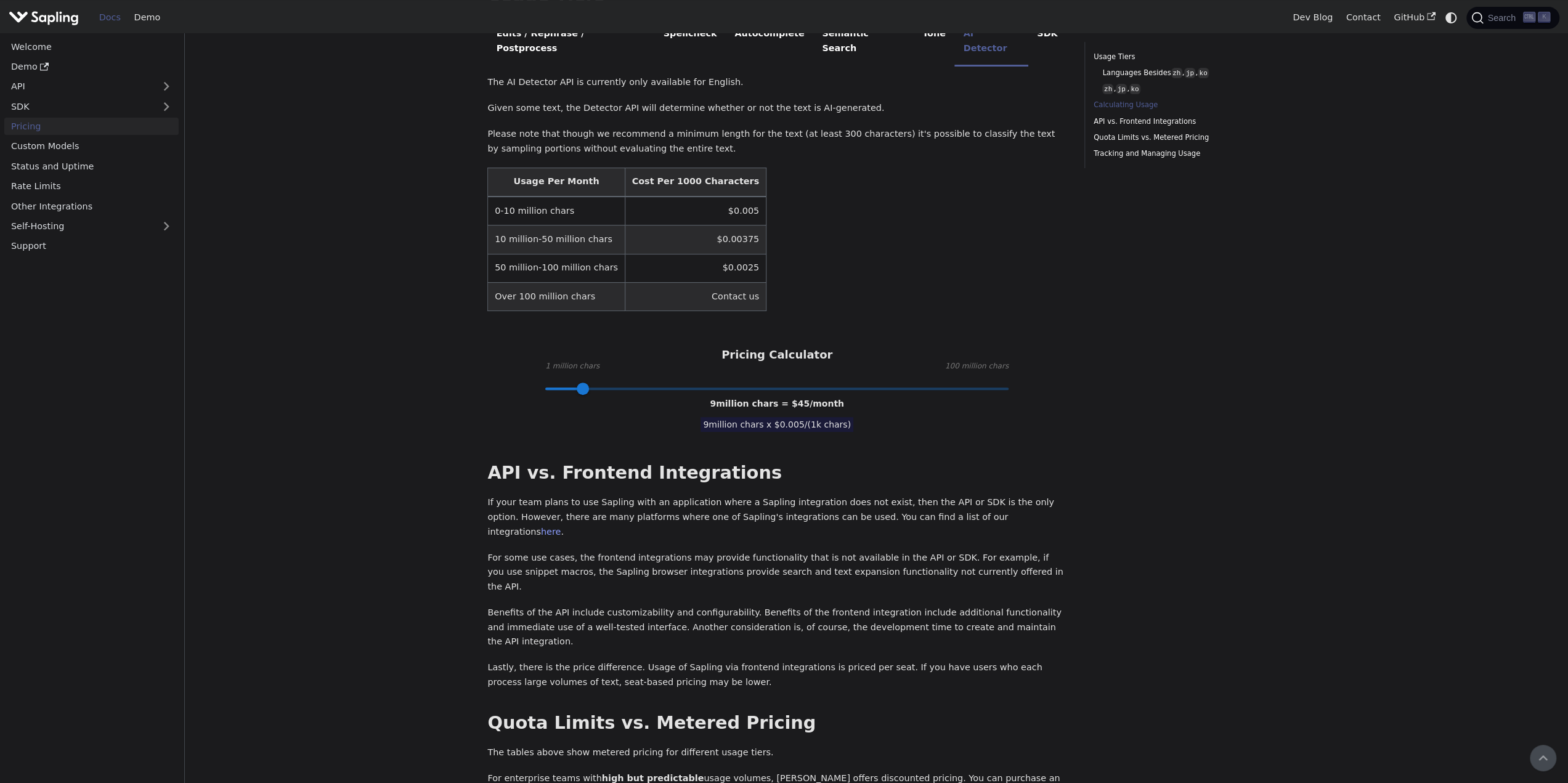
scroll to position [123, 0]
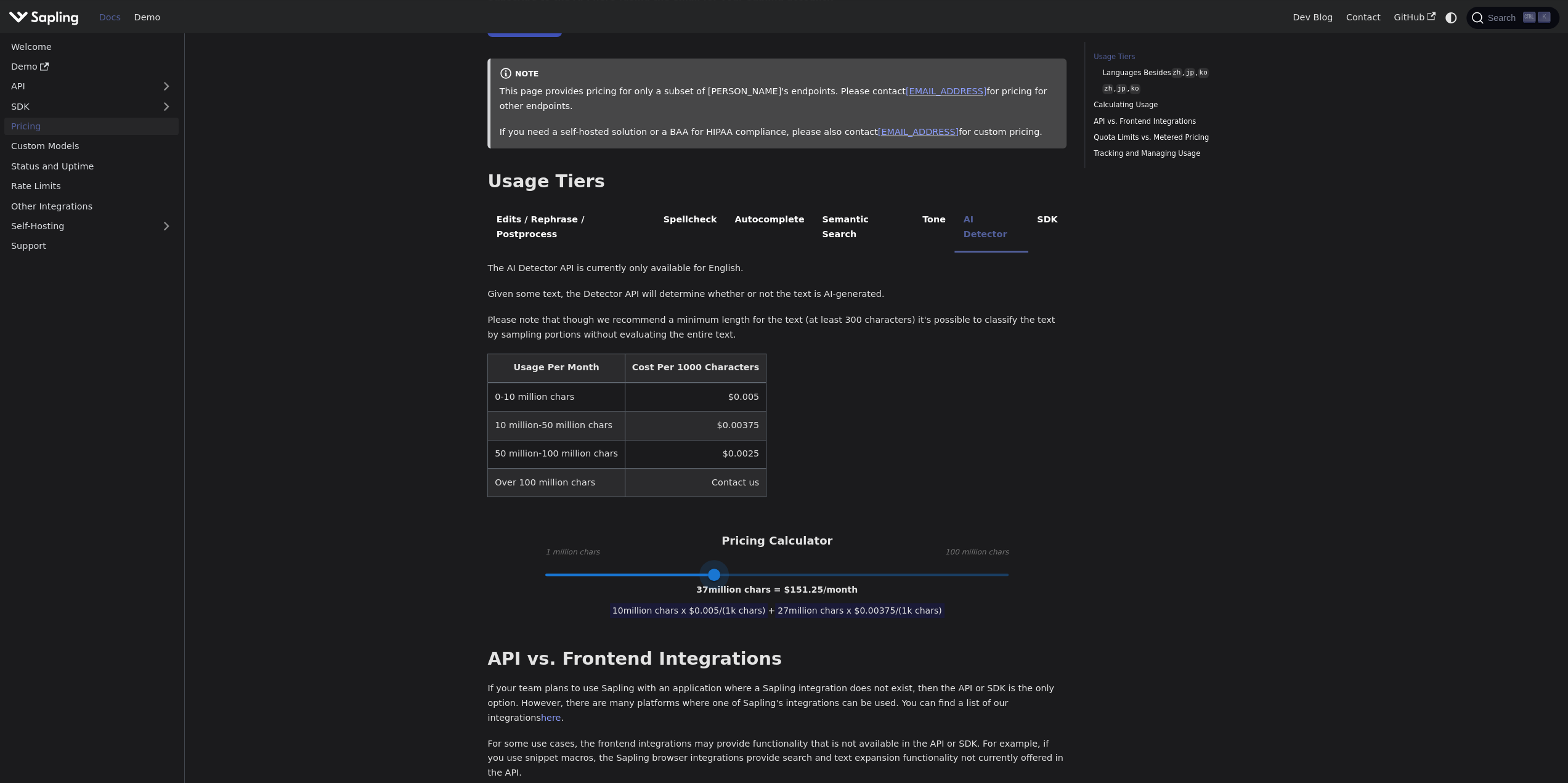
drag, startPoint x: 585, startPoint y: 545, endPoint x: 713, endPoint y: 535, distance: 128.4
click at [713, 569] on span at bounding box center [714, 574] width 12 height 12
drag, startPoint x: 791, startPoint y: 558, endPoint x: 808, endPoint y: 555, distance: 17.3
click at [808, 585] on span "37 million chars = $ 151.25 /month" at bounding box center [777, 589] width 162 height 10
click at [804, 585] on span "37 million chars = $ 151.25 /month" at bounding box center [777, 589] width 162 height 10
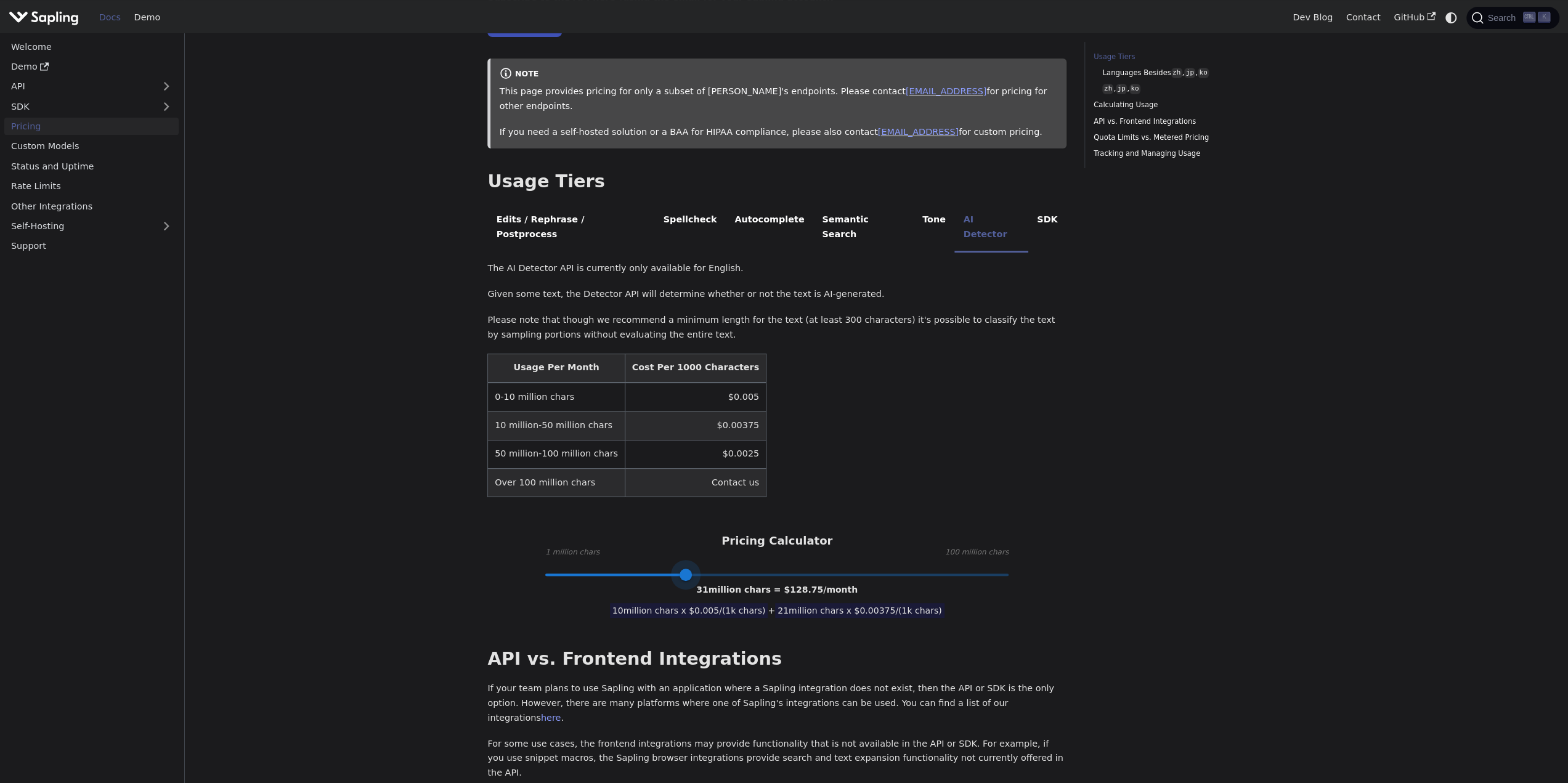
drag, startPoint x: 712, startPoint y: 543, endPoint x: 684, endPoint y: 544, distance: 28.0
click at [684, 574] on span at bounding box center [616, 574] width 141 height 2
click at [710, 566] on span at bounding box center [777, 574] width 463 height 16
click at [707, 569] on span at bounding box center [709, 574] width 12 height 12
click at [711, 569] on span at bounding box center [709, 574] width 12 height 12
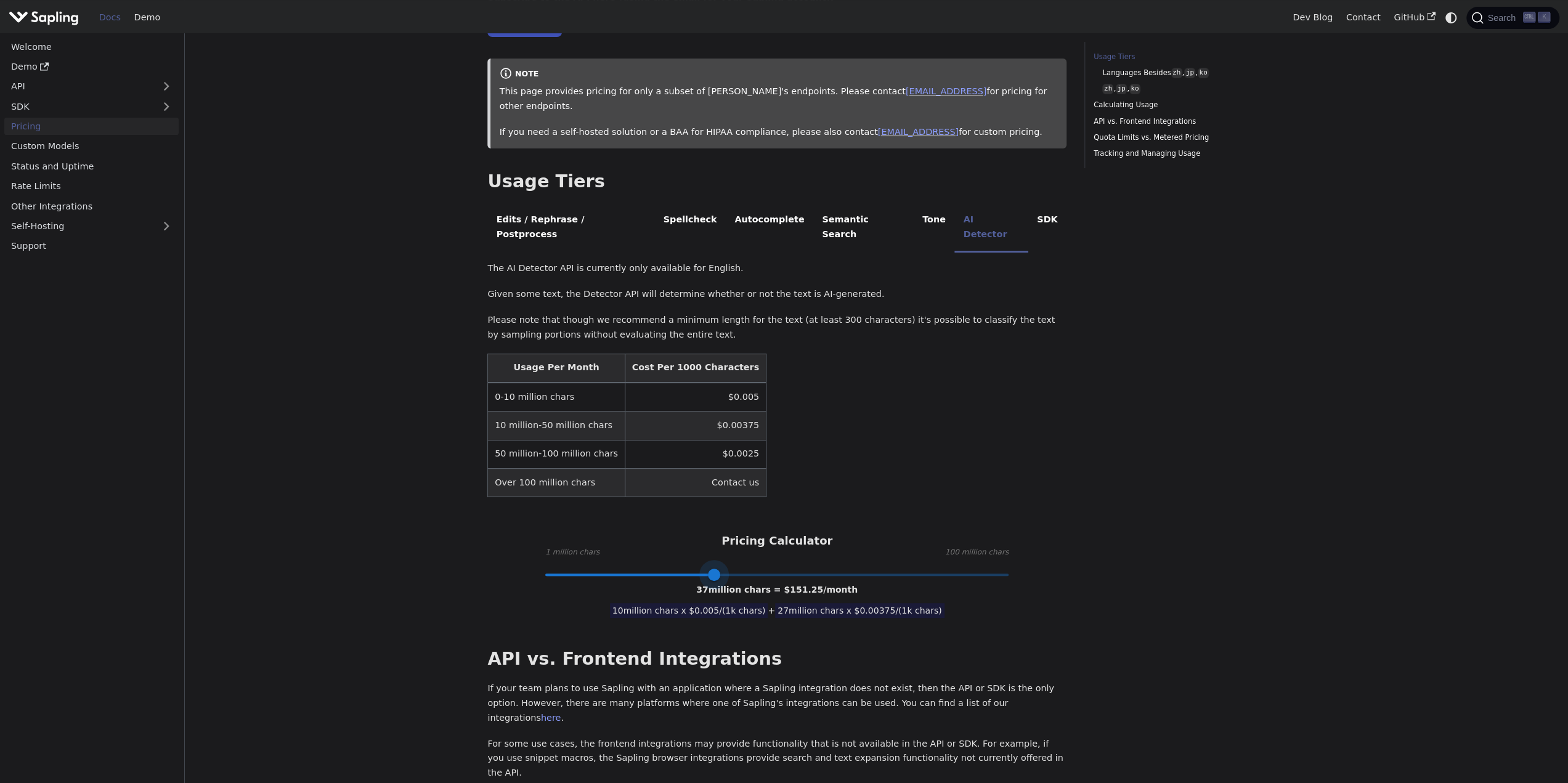
click at [712, 569] on span at bounding box center [714, 574] width 12 height 12
type input "70"
drag, startPoint x: 716, startPoint y: 543, endPoint x: 866, endPoint y: 552, distance: 150.3
click at [866, 569] on span at bounding box center [868, 574] width 12 height 12
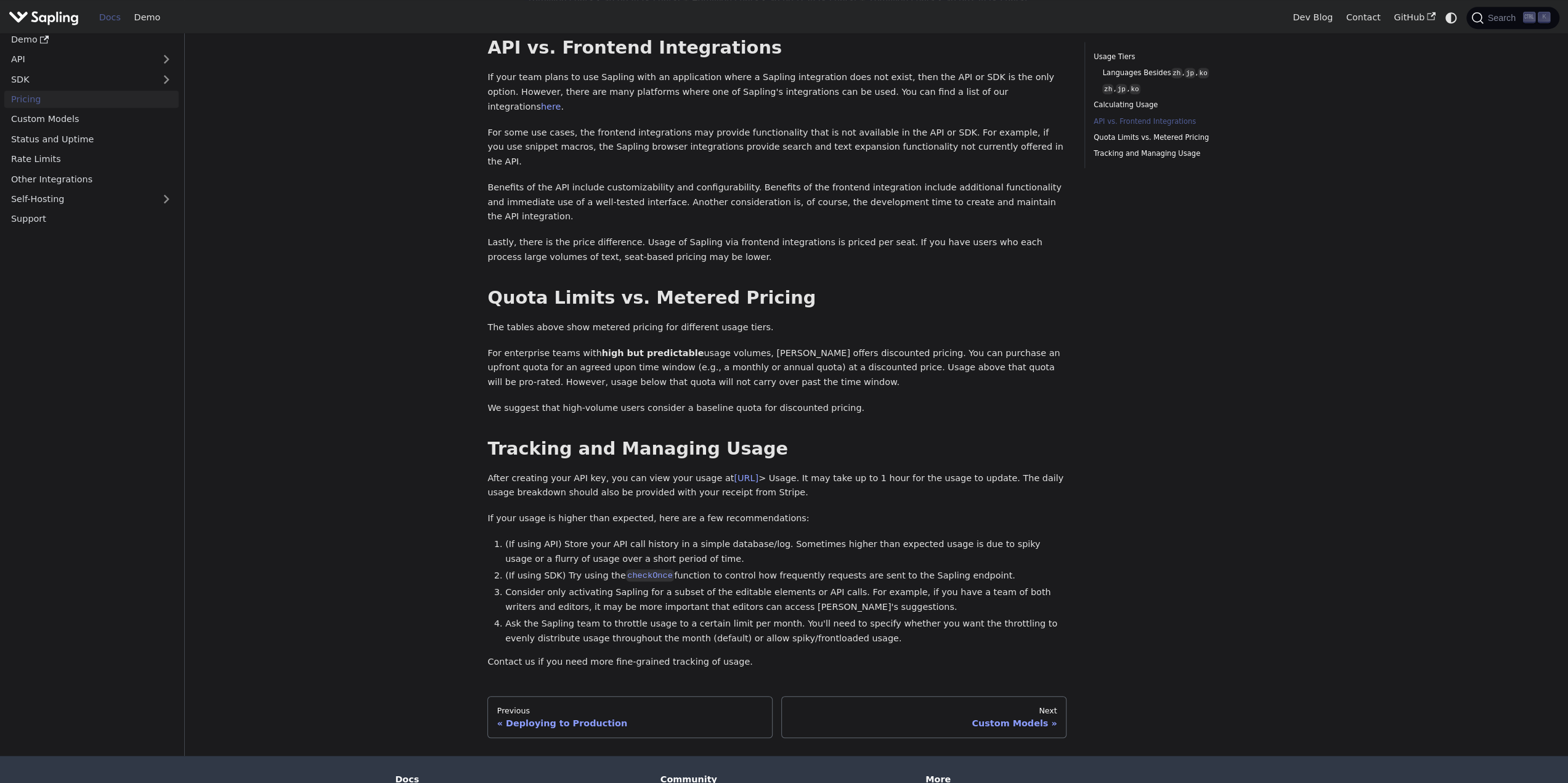
scroll to position [764, 0]
